Goal: Navigation & Orientation: Find specific page/section

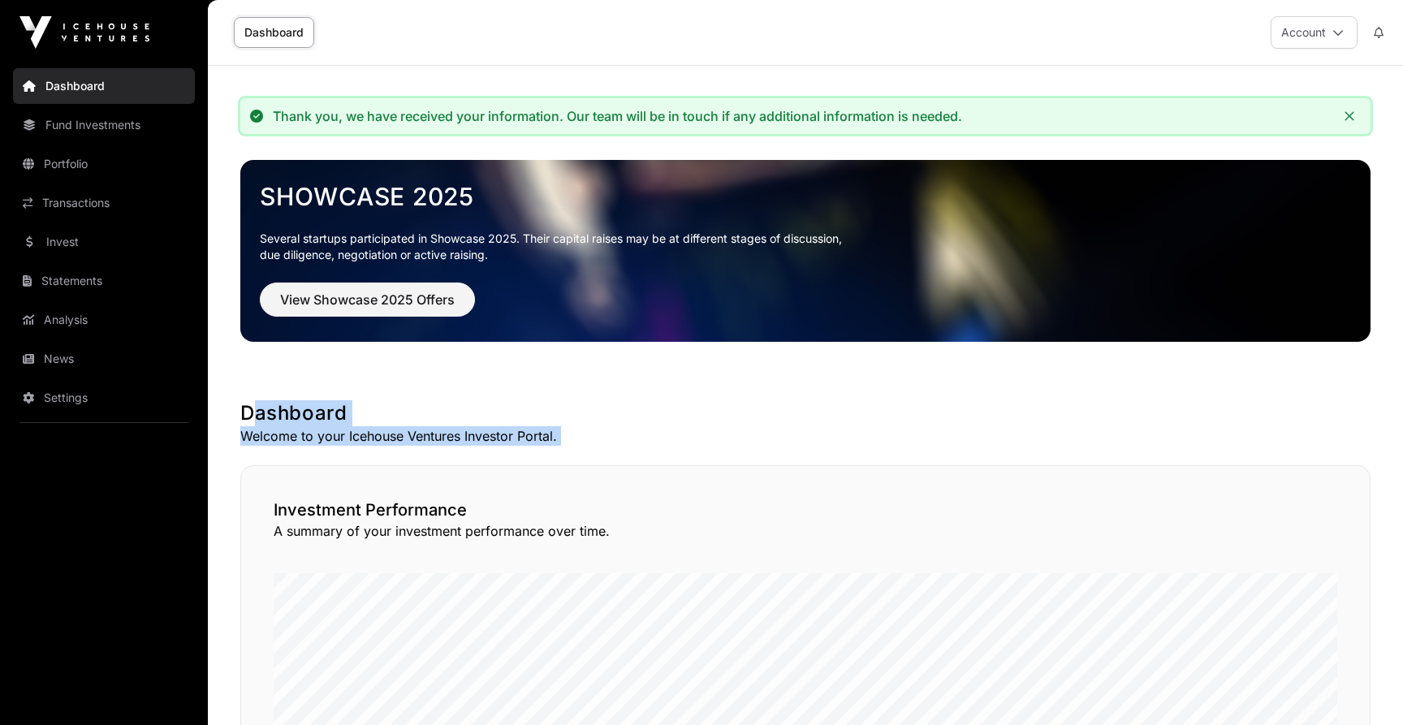
drag, startPoint x: 598, startPoint y: 462, endPoint x: 644, endPoint y: 381, distance: 93.1
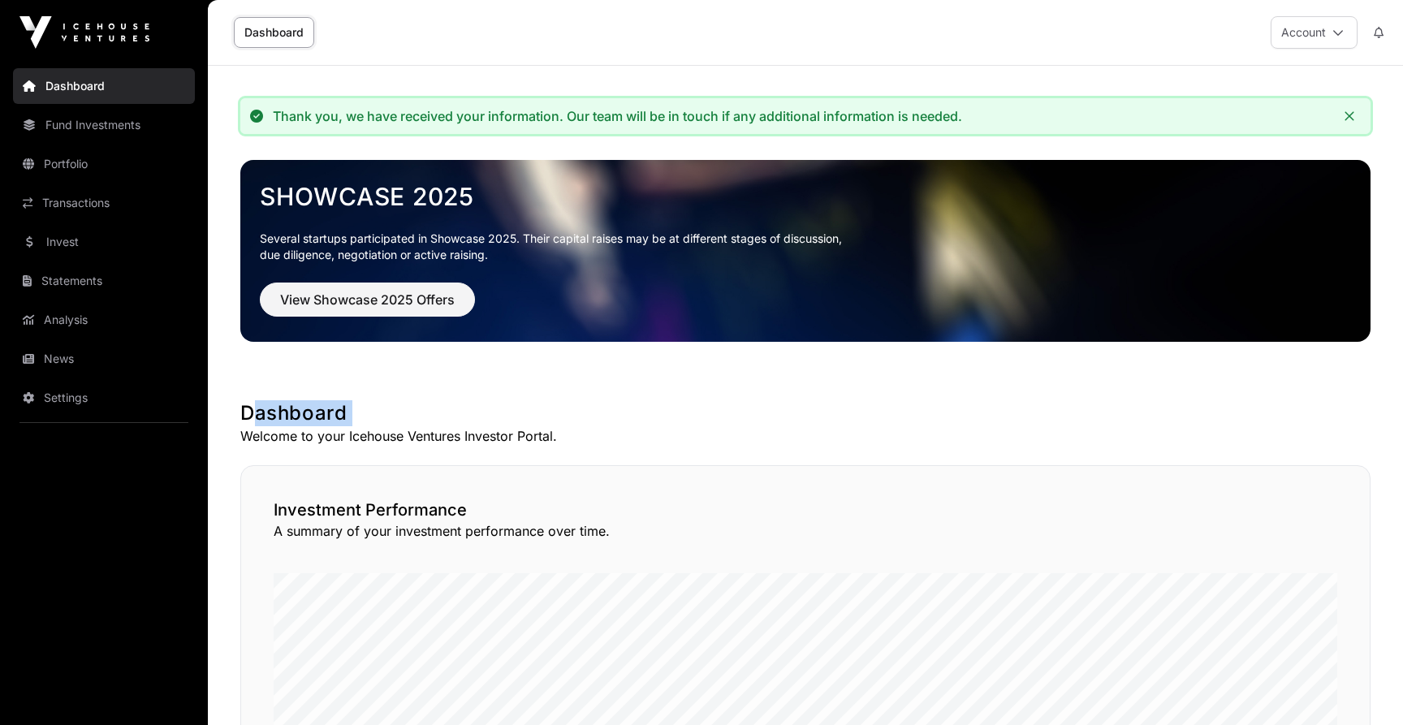
drag, startPoint x: 644, startPoint y: 381, endPoint x: 649, endPoint y: 424, distance: 43.3
click at [649, 424] on h1 "Dashboard" at bounding box center [805, 413] width 1130 height 26
drag, startPoint x: 635, startPoint y: 451, endPoint x: 637, endPoint y: 395, distance: 56.9
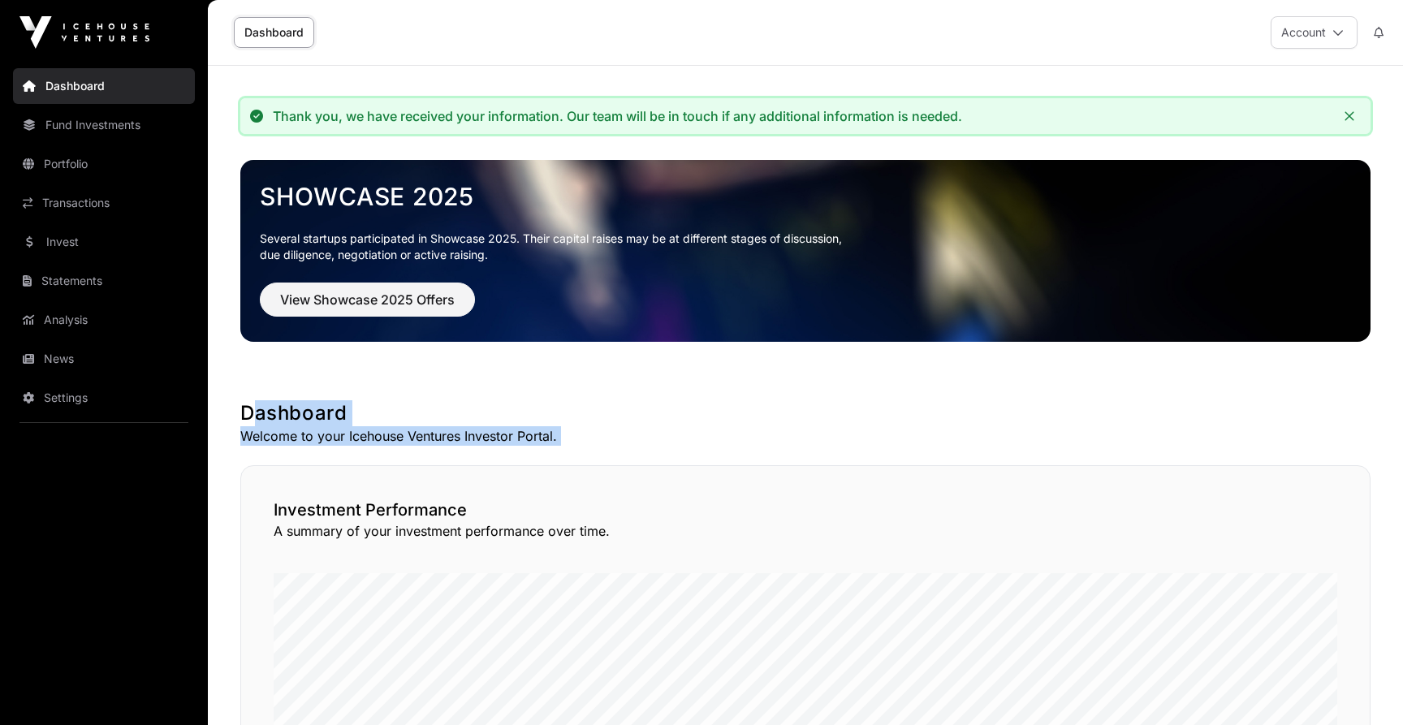
drag, startPoint x: 637, startPoint y: 395, endPoint x: 642, endPoint y: 436, distance: 41.7
click at [642, 436] on p "Welcome to your Icehouse Ventures Investor Portal." at bounding box center [805, 435] width 1130 height 19
drag, startPoint x: 642, startPoint y: 436, endPoint x: 642, endPoint y: 388, distance: 47.9
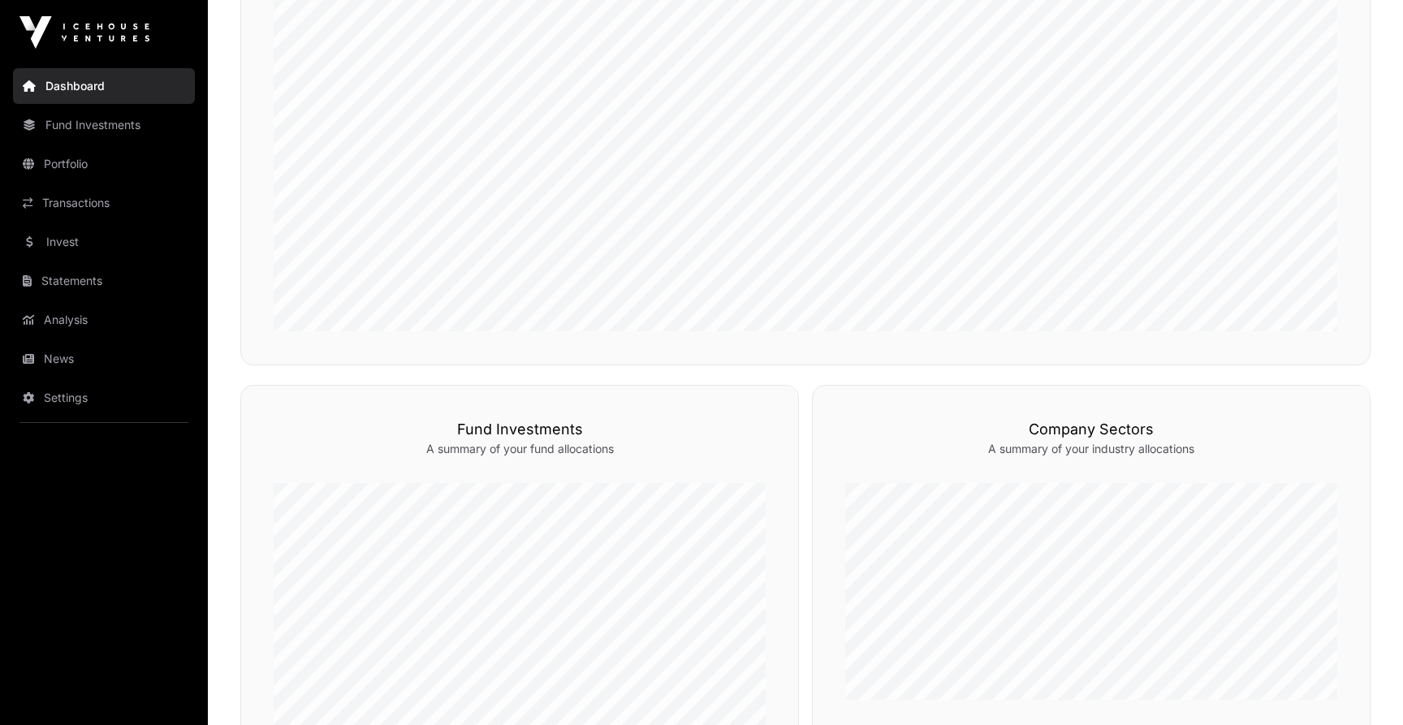
scroll to position [616, 0]
click at [490, 356] on div "Thank you, we have received your information. Our team will be in touch if any …" at bounding box center [805, 288] width 1195 height 1610
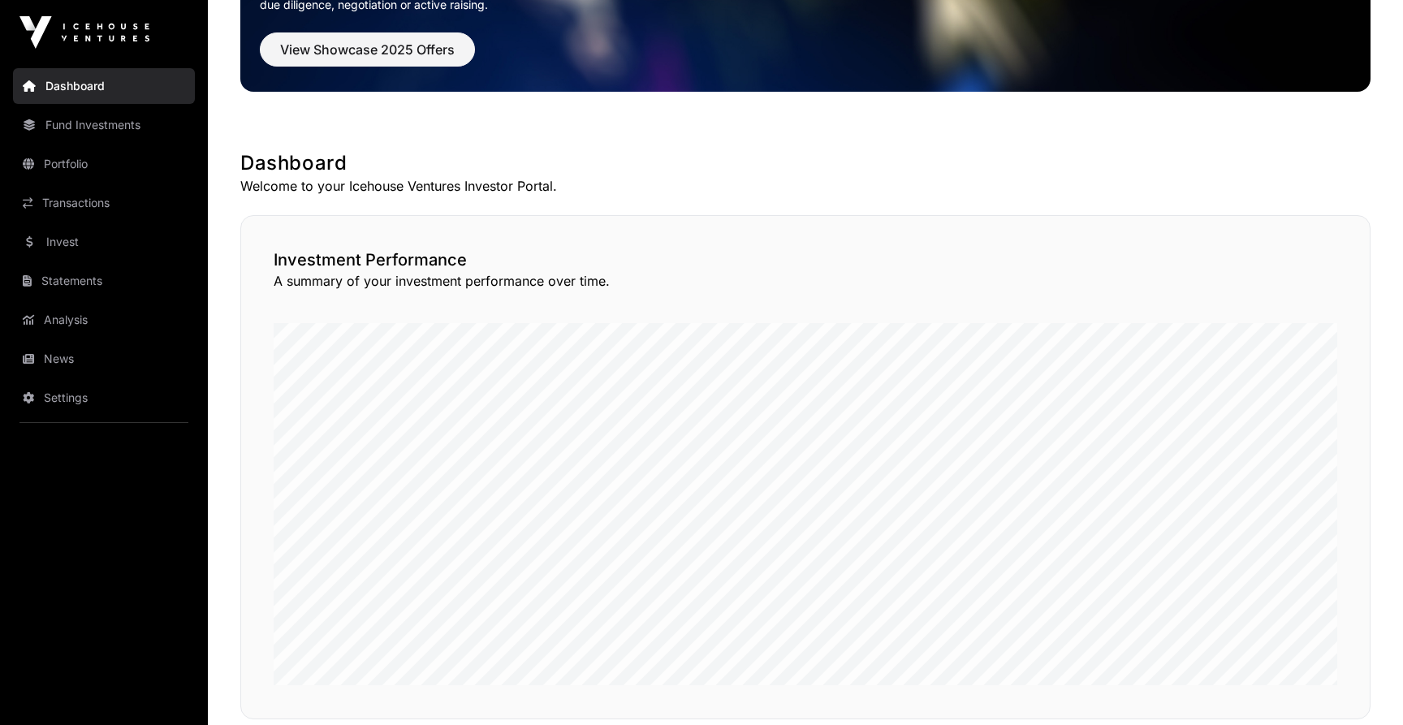
scroll to position [0, 0]
